Goal: Transaction & Acquisition: Download file/media

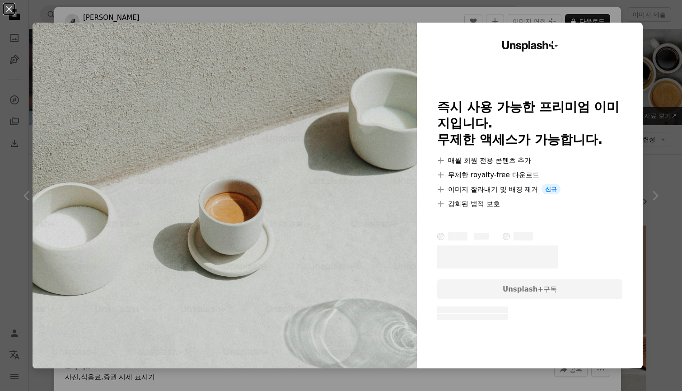
scroll to position [1355, 0]
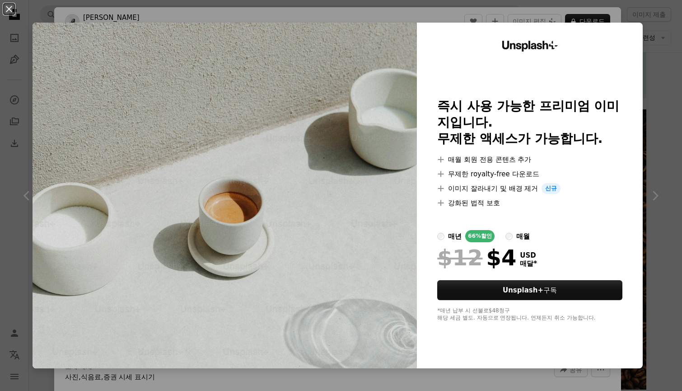
click at [514, 11] on div "An X shape Unsplash+ 즉시 사용 가능한 프리미엄 이미지입니다. 무제한 액세스가 가능합니다. A plus sign 매월 회원 전…" at bounding box center [341, 195] width 682 height 391
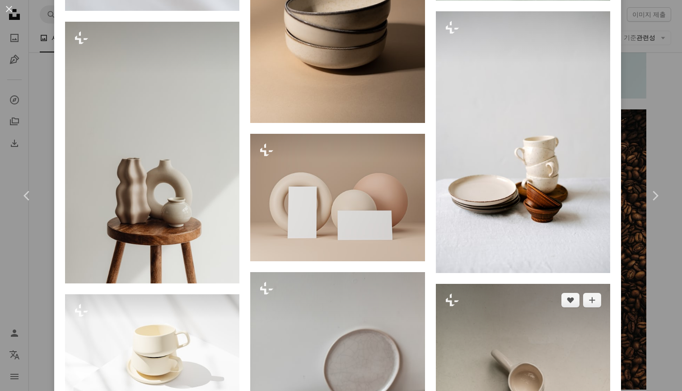
scroll to position [1490, 0]
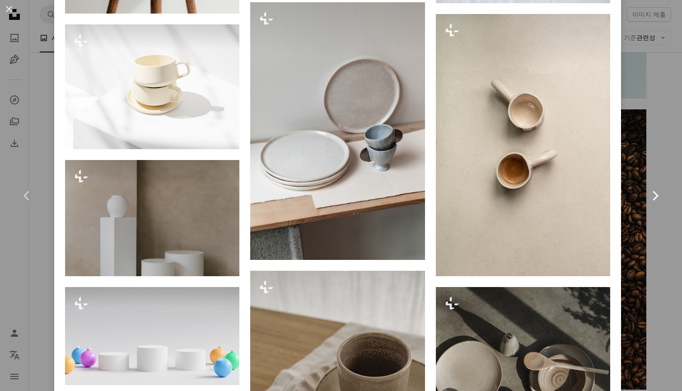
click at [638, 179] on link "Chevron right" at bounding box center [655, 195] width 54 height 87
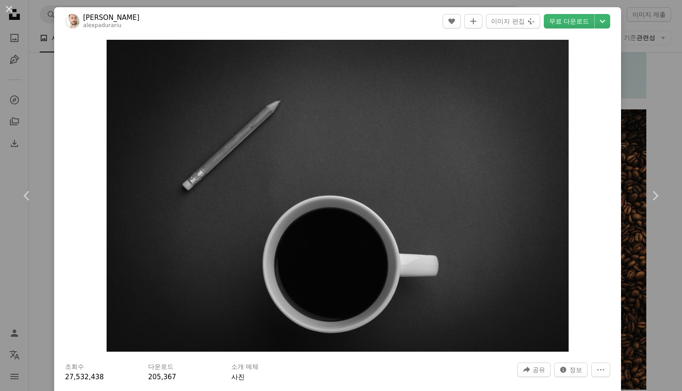
click at [37, 78] on div "An X shape Chevron left Chevron right [PERSON_NAME] alexpadurariu A heart A plu…" at bounding box center [341, 195] width 682 height 391
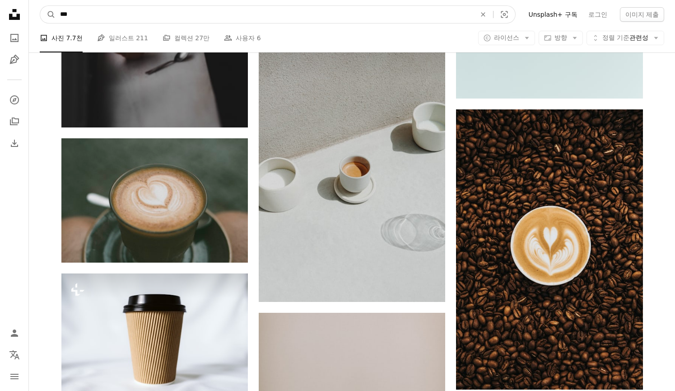
drag, startPoint x: 84, startPoint y: 13, endPoint x: 67, endPoint y: 16, distance: 17.8
click at [85, 14] on input "***" at bounding box center [265, 14] width 418 height 17
type input "**"
click button "A magnifying glass" at bounding box center [47, 14] width 15 height 17
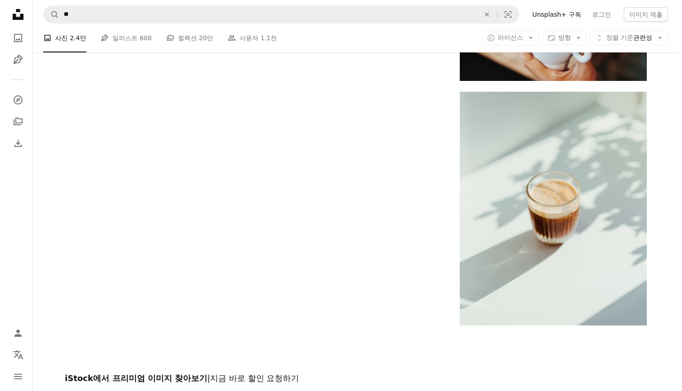
scroll to position [1626, 0]
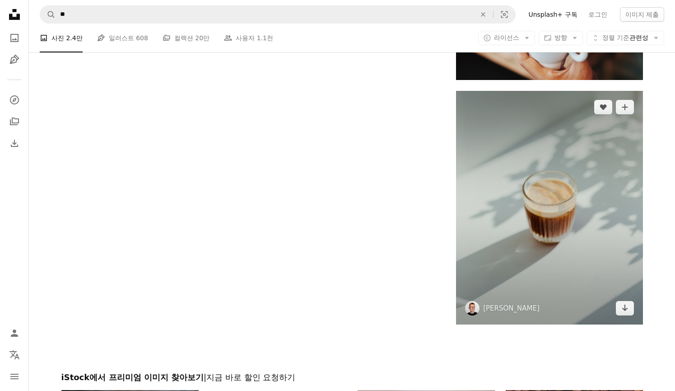
click at [526, 217] on img at bounding box center [549, 207] width 187 height 233
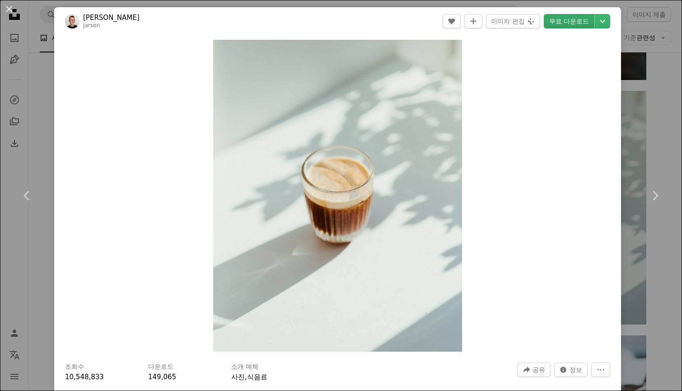
click at [559, 21] on link "무료 다운로드" at bounding box center [569, 21] width 51 height 14
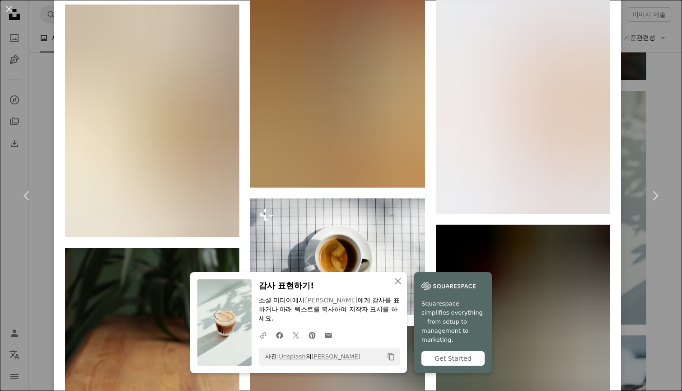
scroll to position [2394, 0]
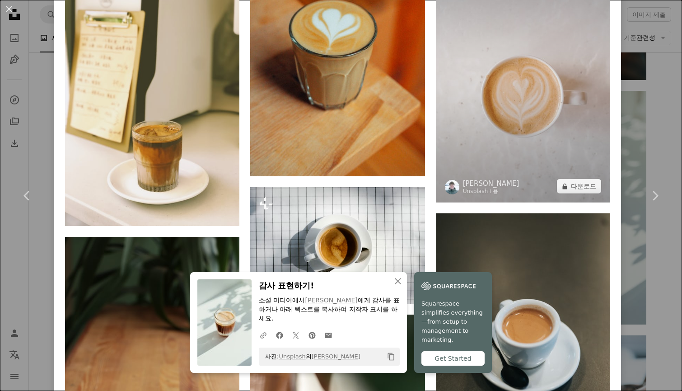
click at [451, 118] on img at bounding box center [523, 72] width 174 height 262
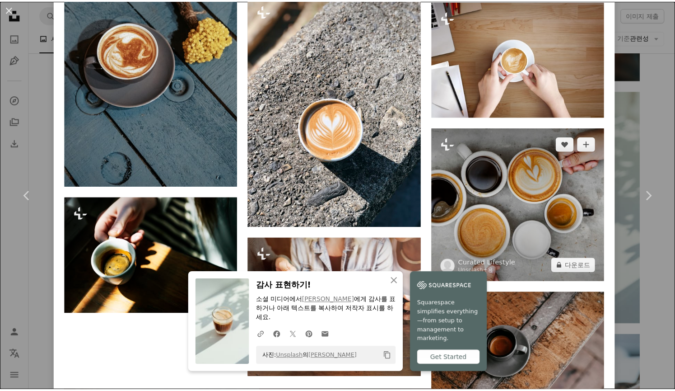
scroll to position [4310, 0]
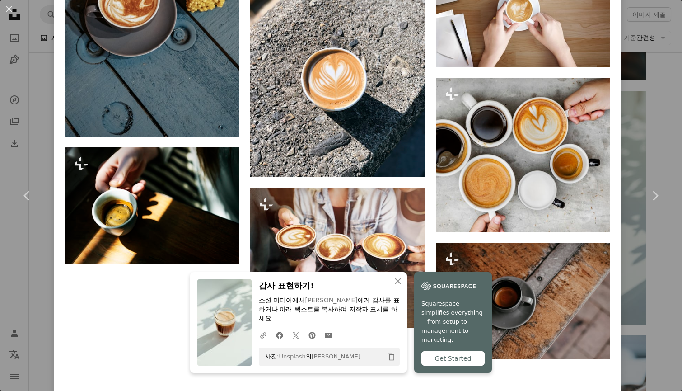
click at [653, 131] on div "An X shape Chevron left Chevron right An X shape 닫기 감사 표현하기! 소셜 미디어에서 [PERSON_N…" at bounding box center [341, 195] width 682 height 391
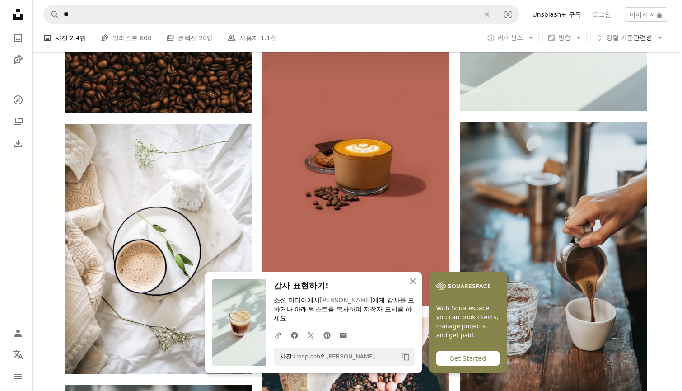
scroll to position [1942, 0]
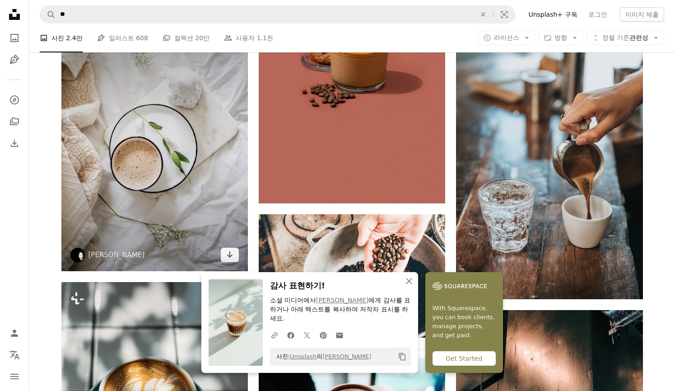
click at [151, 179] on img at bounding box center [154, 146] width 187 height 249
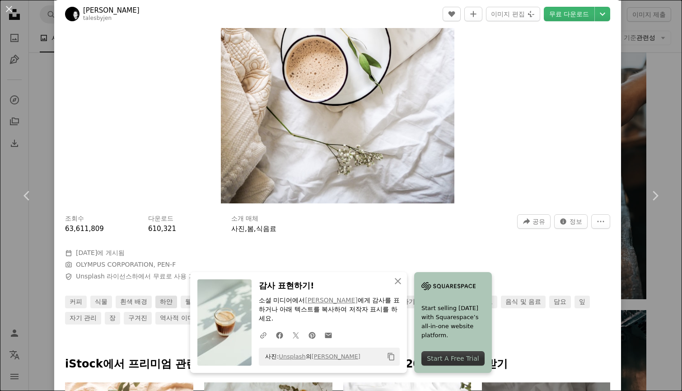
scroll to position [316, 0]
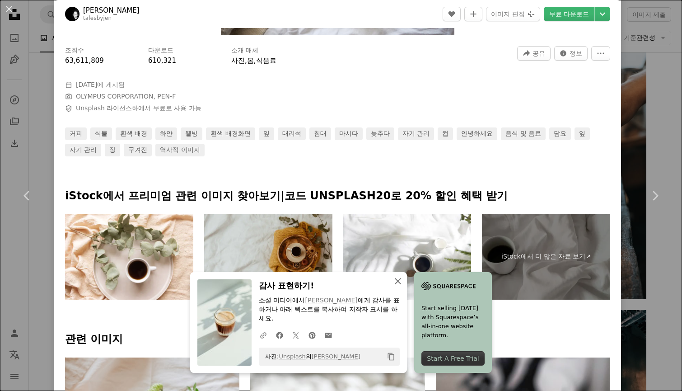
click at [398, 281] on icon "An X shape" at bounding box center [397, 280] width 11 height 11
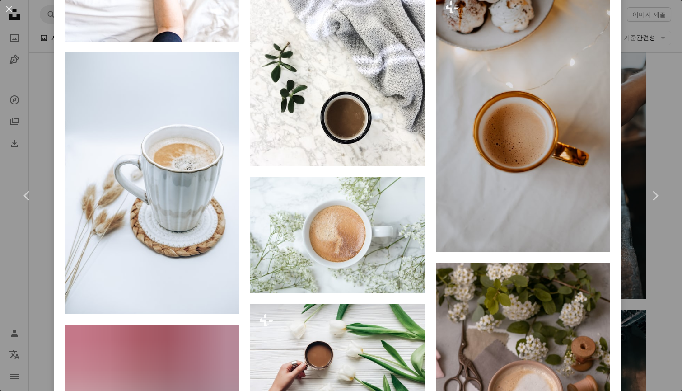
scroll to position [1533, 0]
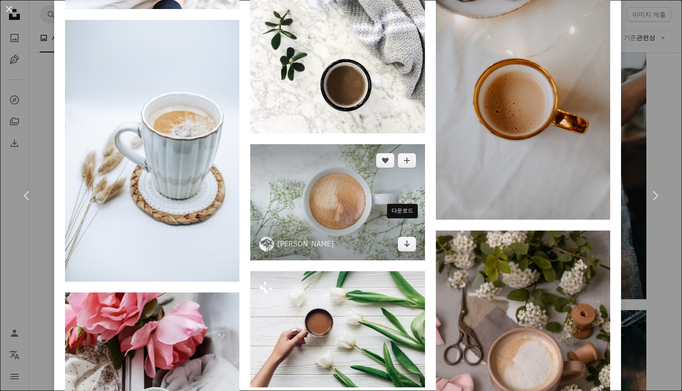
click at [397, 210] on div "다운로드" at bounding box center [402, 211] width 31 height 14
click at [339, 190] on img at bounding box center [337, 202] width 174 height 116
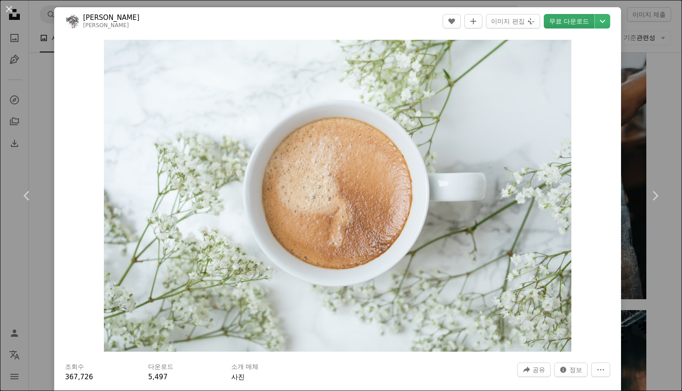
click at [548, 14] on link "무료 다운로드" at bounding box center [569, 21] width 51 height 14
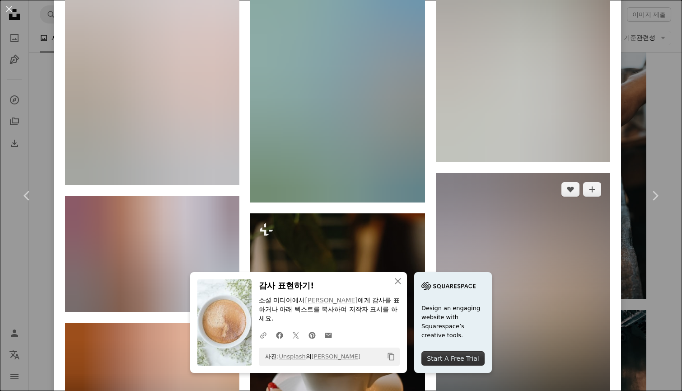
scroll to position [3354, 0]
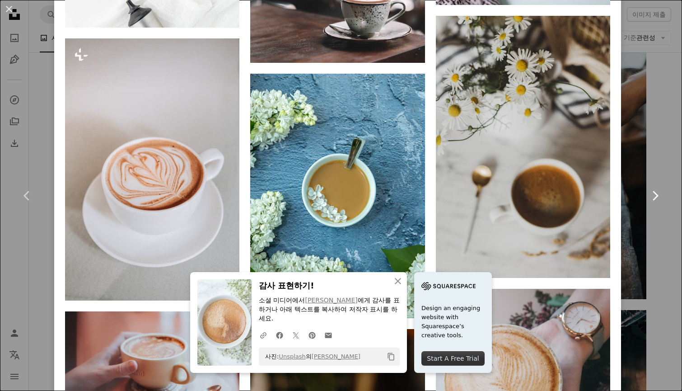
drag, startPoint x: 675, startPoint y: 152, endPoint x: 665, endPoint y: 154, distance: 10.2
click at [675, 153] on html "Unsplash logo Unsplash 홈 A photo Pen Tool A compass A stack of folders Download…" at bounding box center [341, 104] width 682 height 4092
click at [659, 155] on link "Chevron right" at bounding box center [655, 195] width 54 height 87
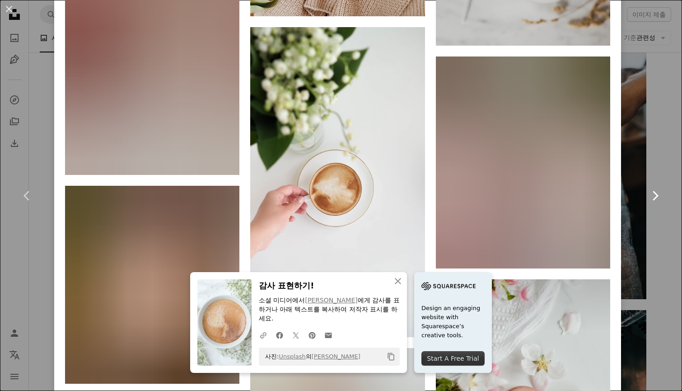
scroll to position [859, 0]
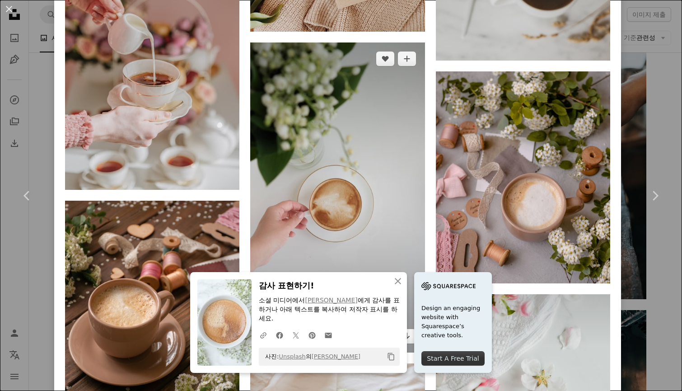
click at [260, 185] on img at bounding box center [337, 197] width 174 height 310
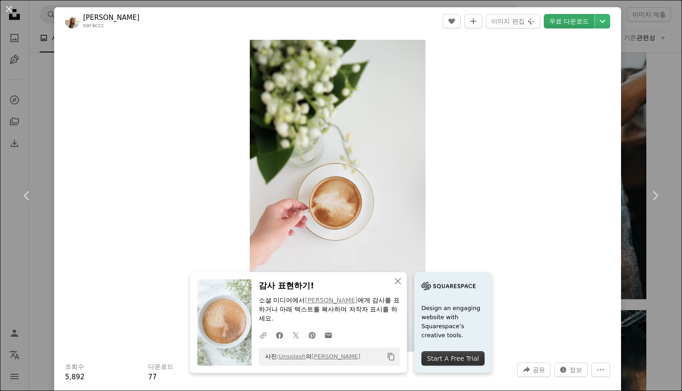
click at [555, 24] on link "무료 다운로드" at bounding box center [569, 21] width 51 height 14
